Goal: Navigation & Orientation: Understand site structure

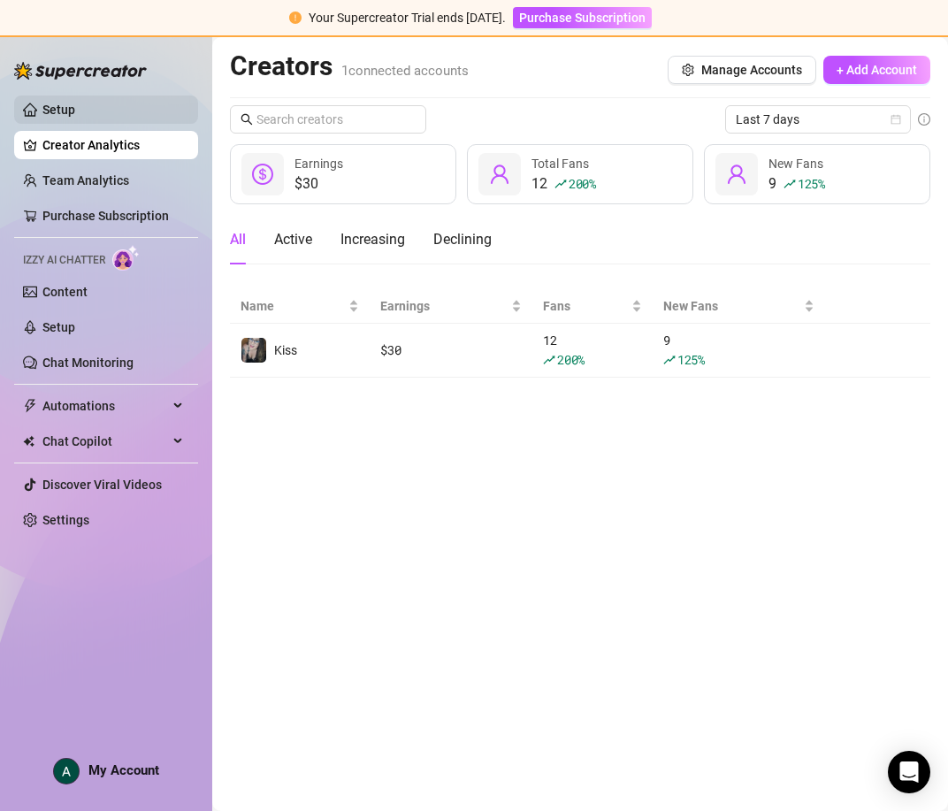
click at [66, 114] on link "Setup" at bounding box center [58, 110] width 33 height 14
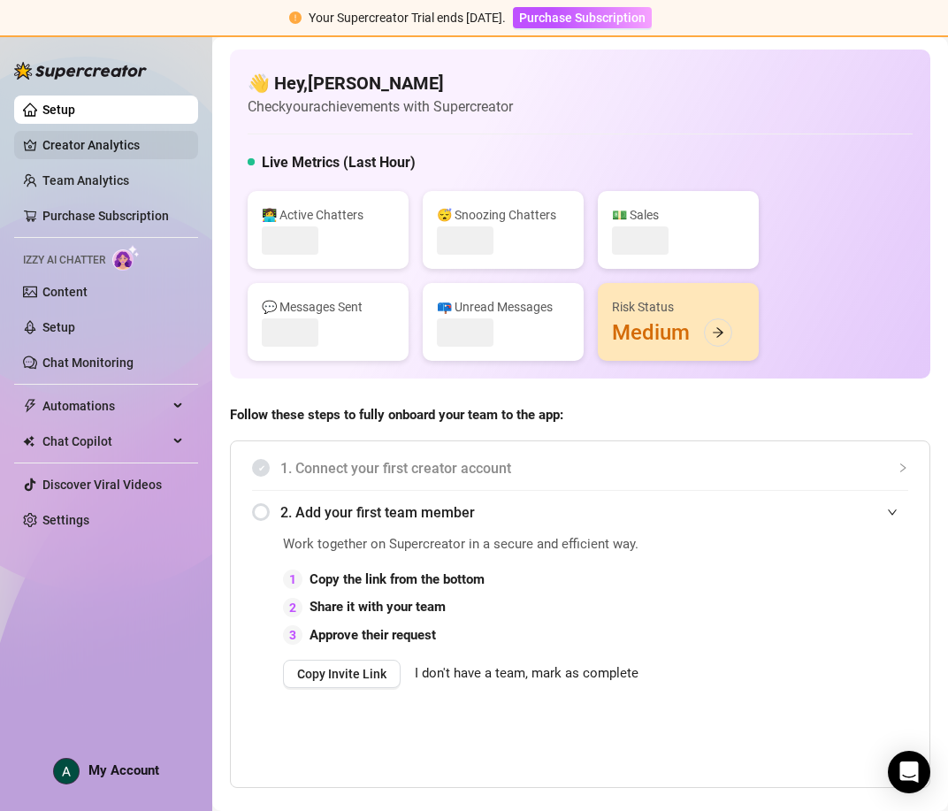
click at [88, 158] on link "Creator Analytics" at bounding box center [112, 145] width 141 height 28
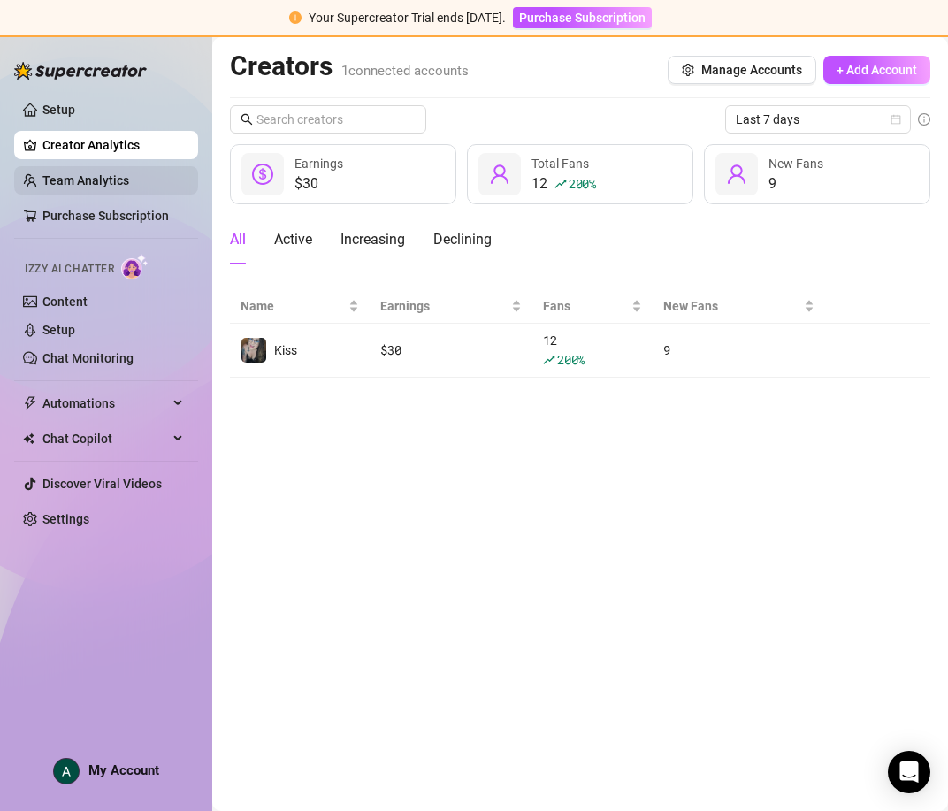
click at [83, 177] on link "Team Analytics" at bounding box center [85, 180] width 87 height 14
